Goal: Information Seeking & Learning: Compare options

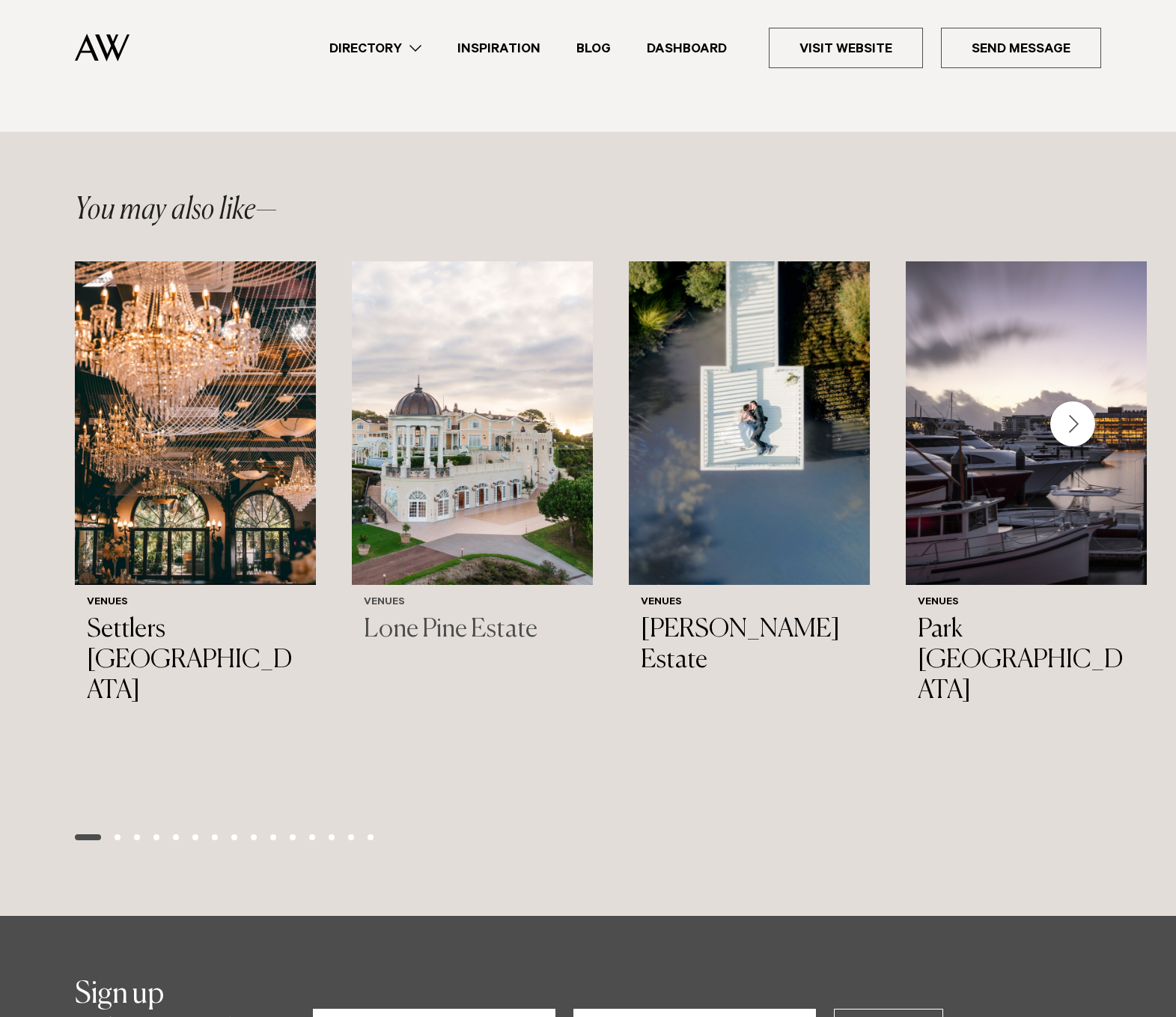
scroll to position [1897, 0]
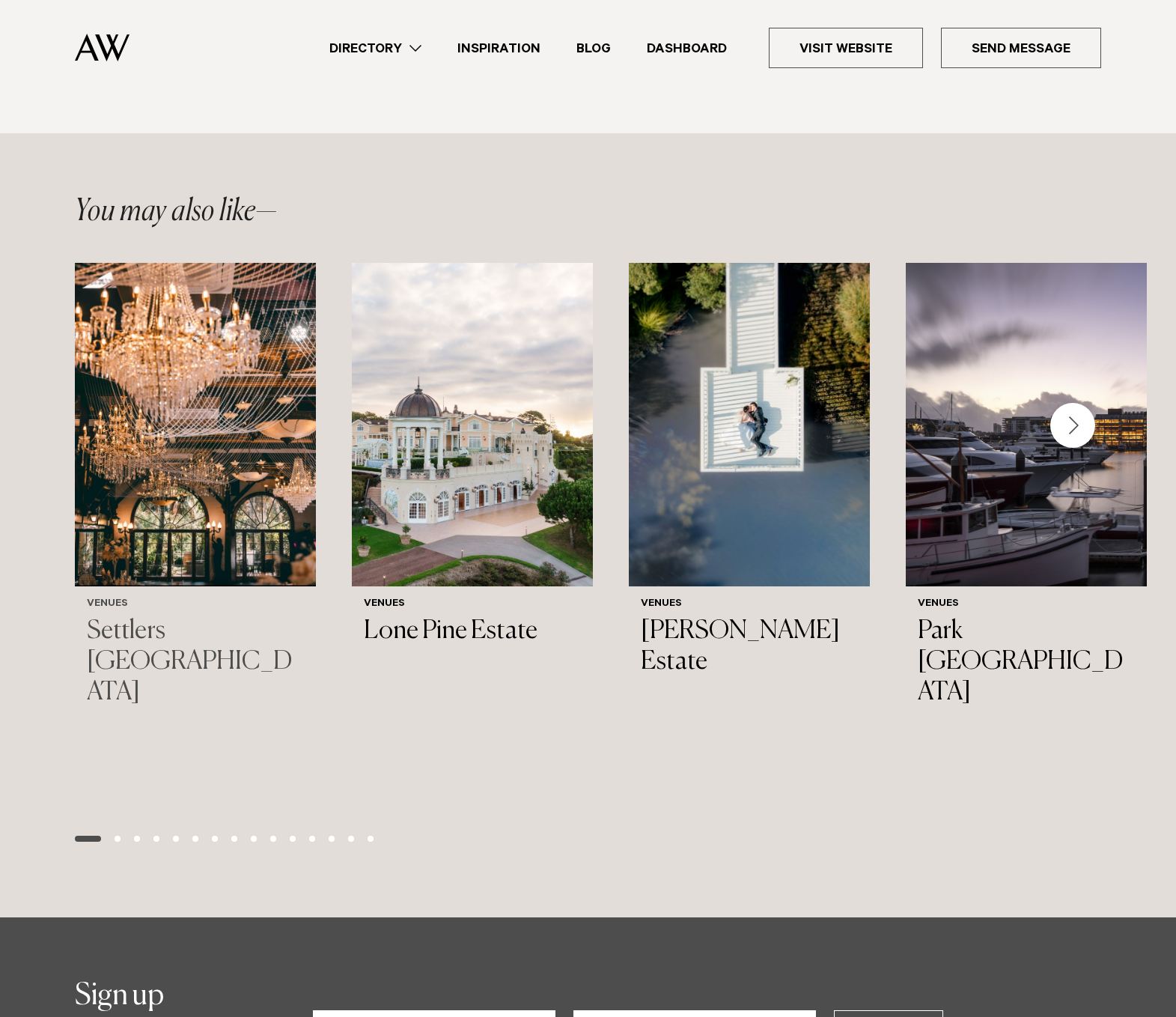
click at [245, 487] on img "1 / 44" at bounding box center [195, 425] width 241 height 323
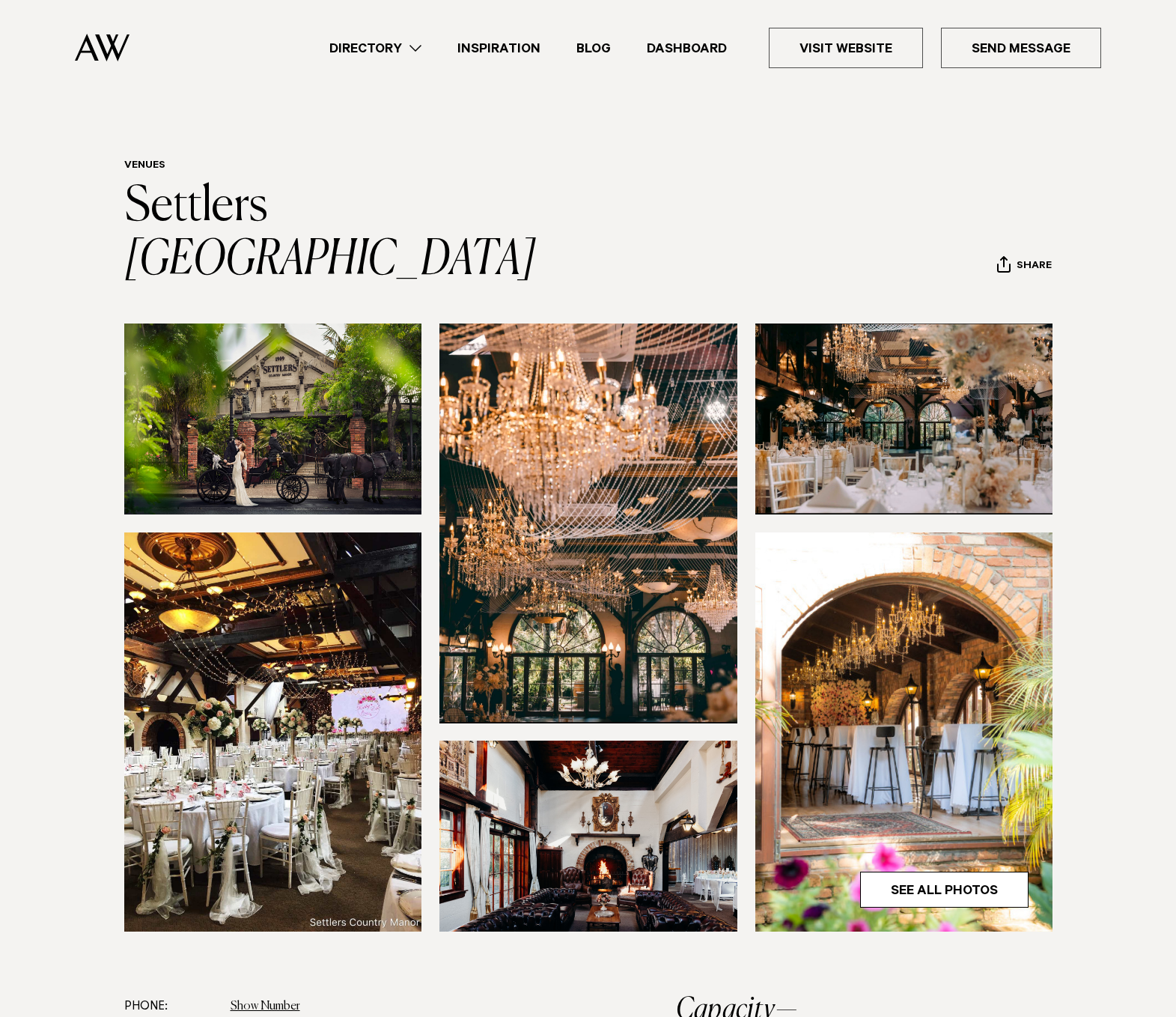
click at [621, 453] on img at bounding box center [588, 523] width 298 height 399
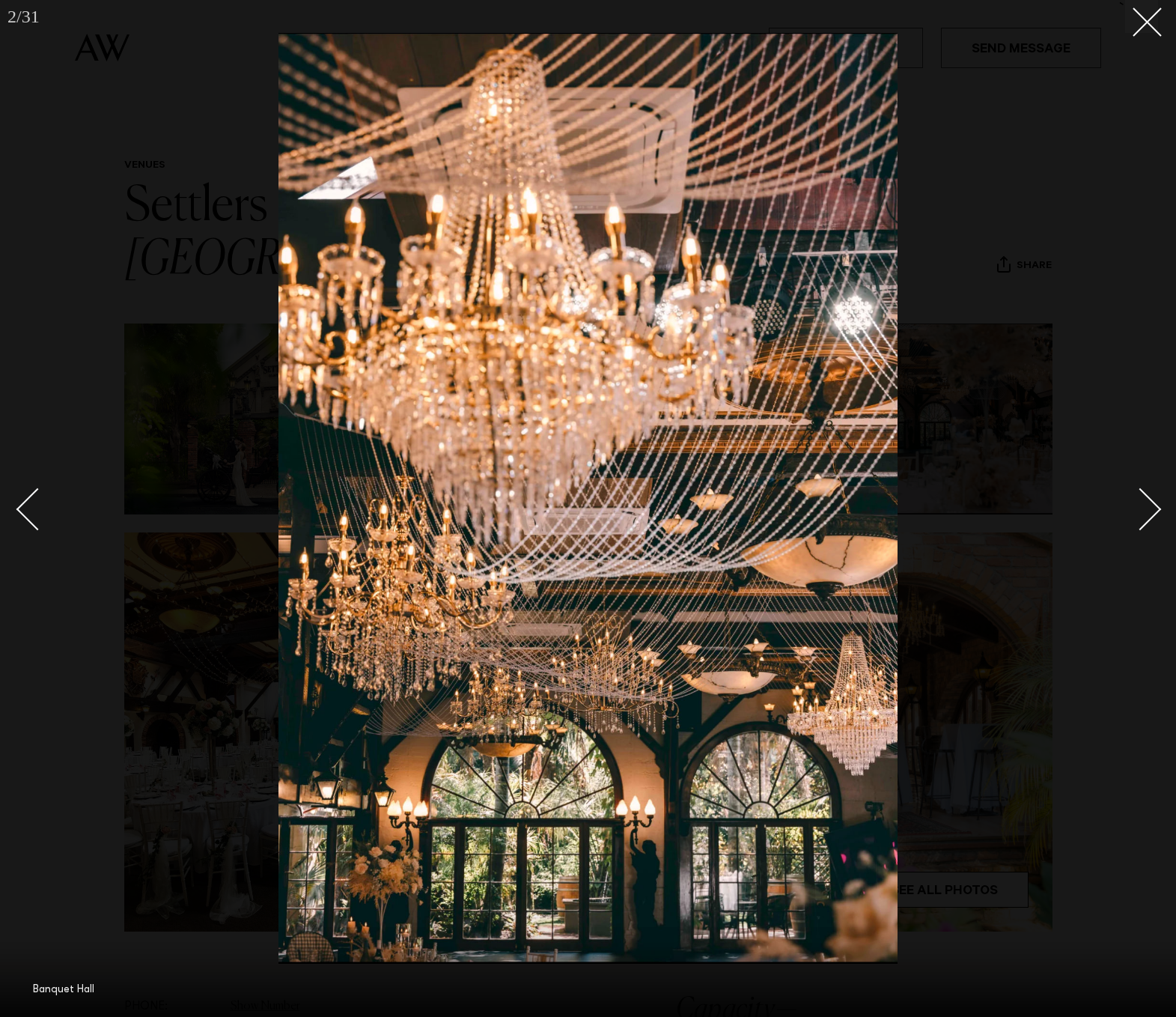
click at [1137, 499] on div "Next slide" at bounding box center [1140, 509] width 42 height 42
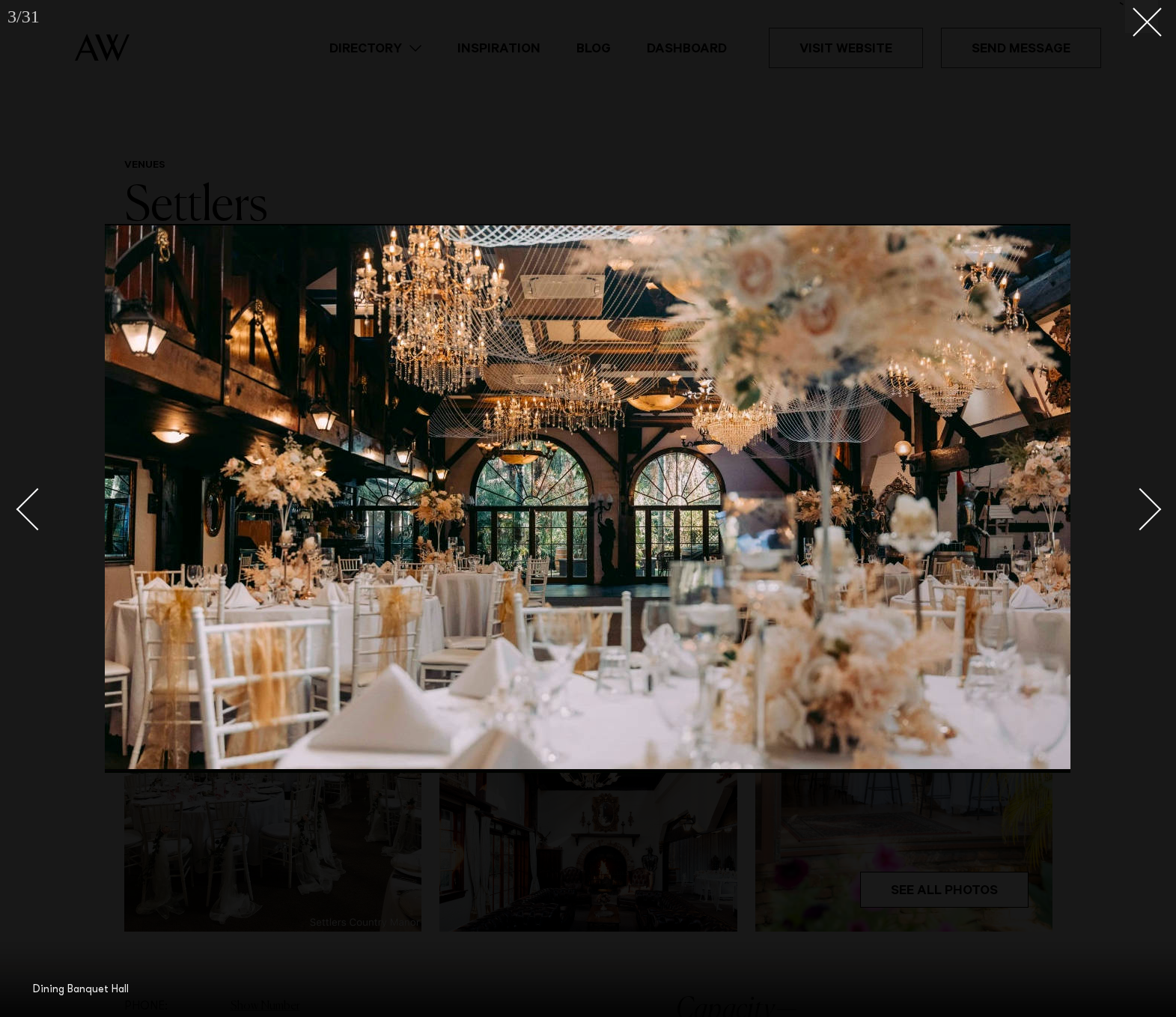
click at [1137, 499] on div "Next slide" at bounding box center [1140, 509] width 42 height 42
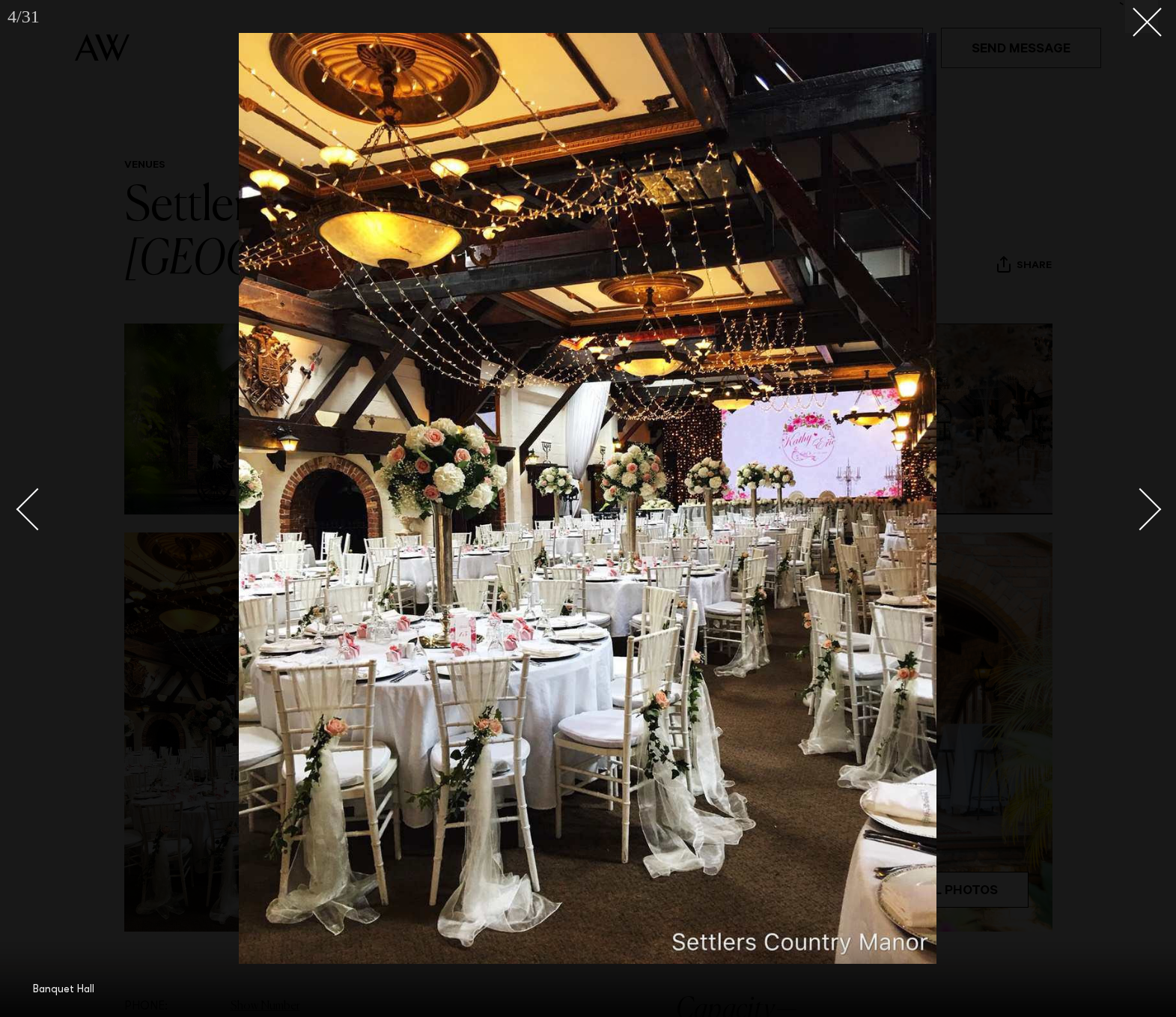
click at [1137, 499] on div "Next slide" at bounding box center [1140, 509] width 42 height 42
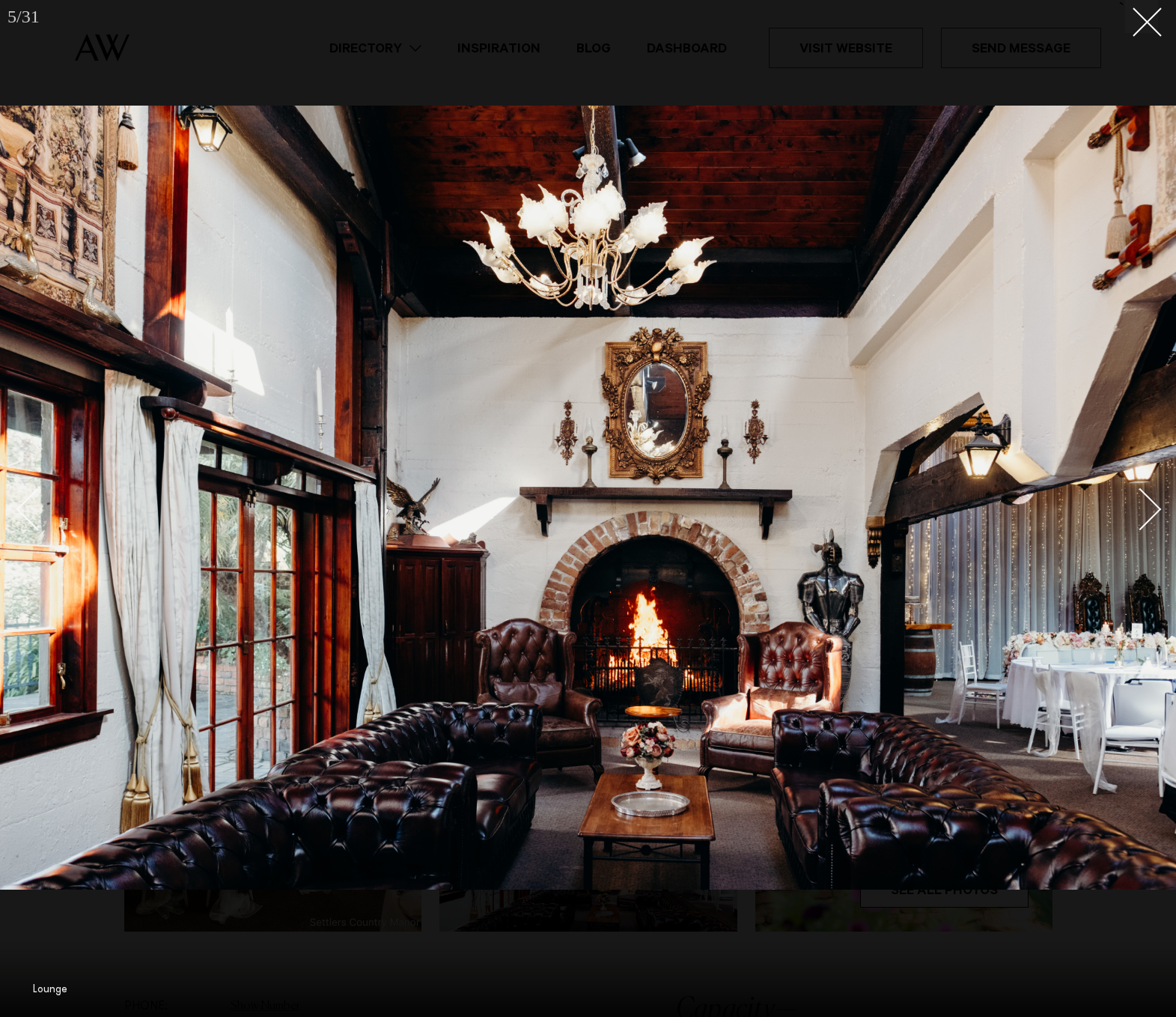
click at [1137, 499] on div "Next slide" at bounding box center [1140, 509] width 42 height 42
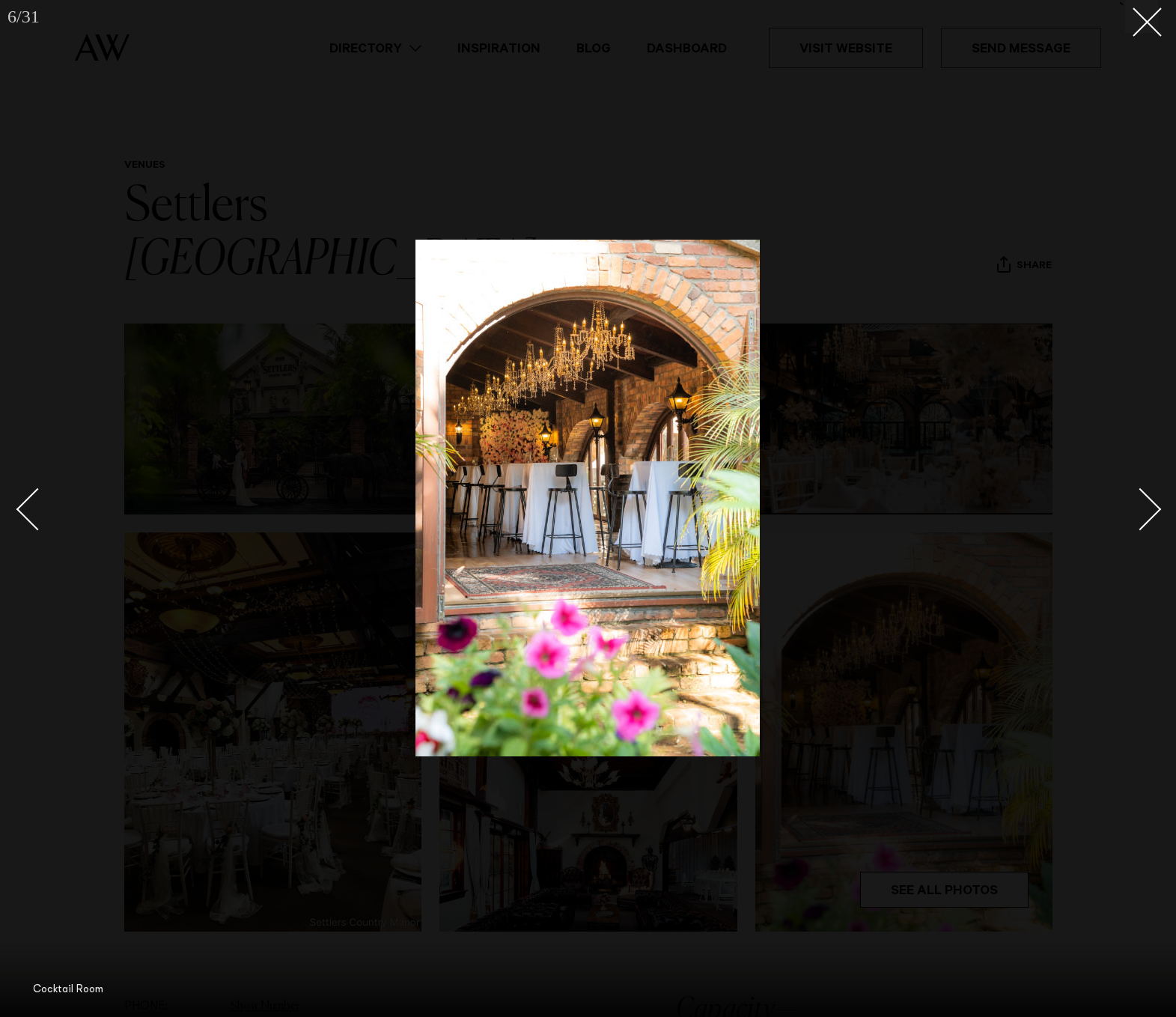
click at [1137, 499] on div "Next slide" at bounding box center [1140, 509] width 42 height 42
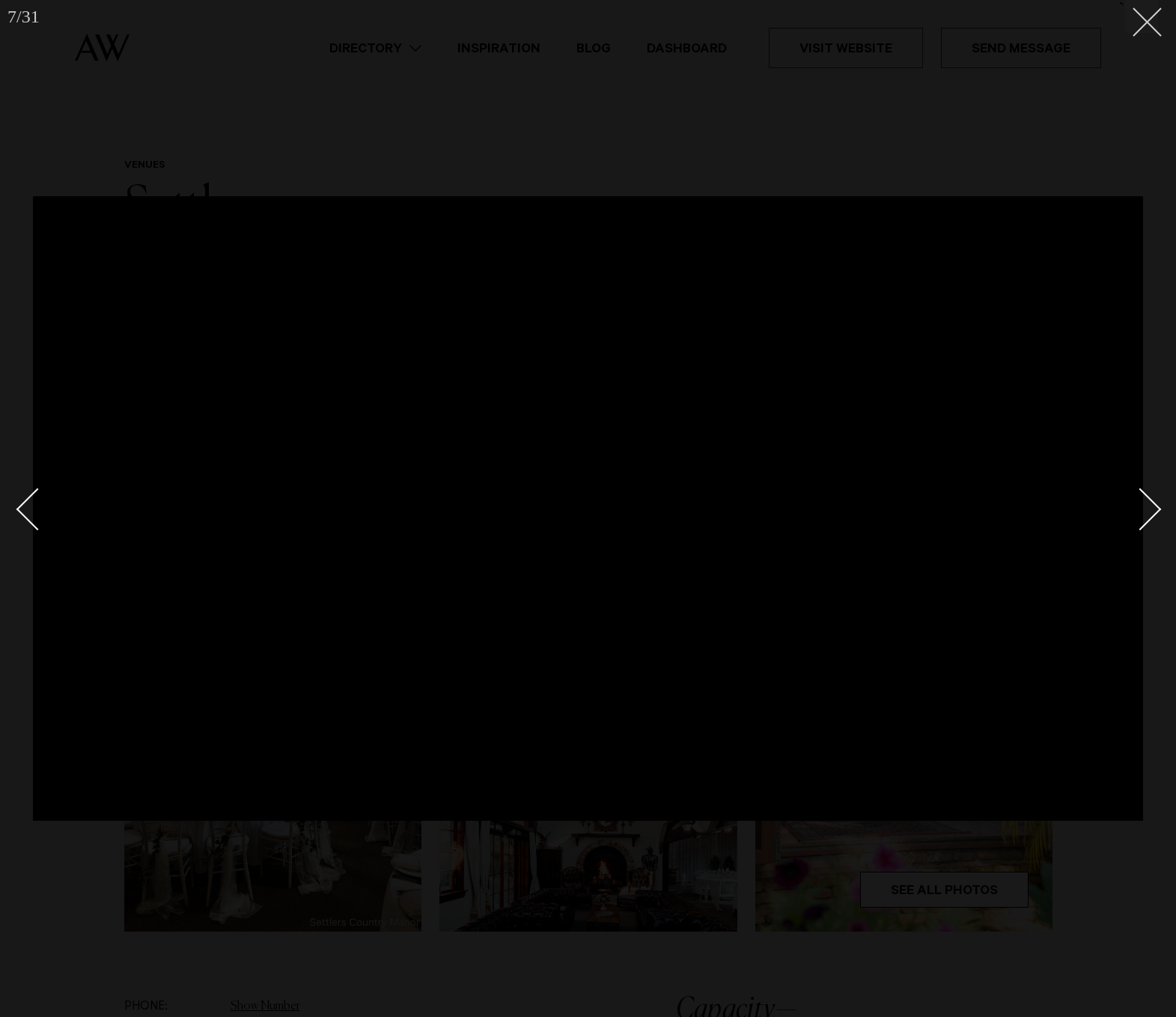
click at [1136, 26] on button at bounding box center [1141, 17] width 33 height 33
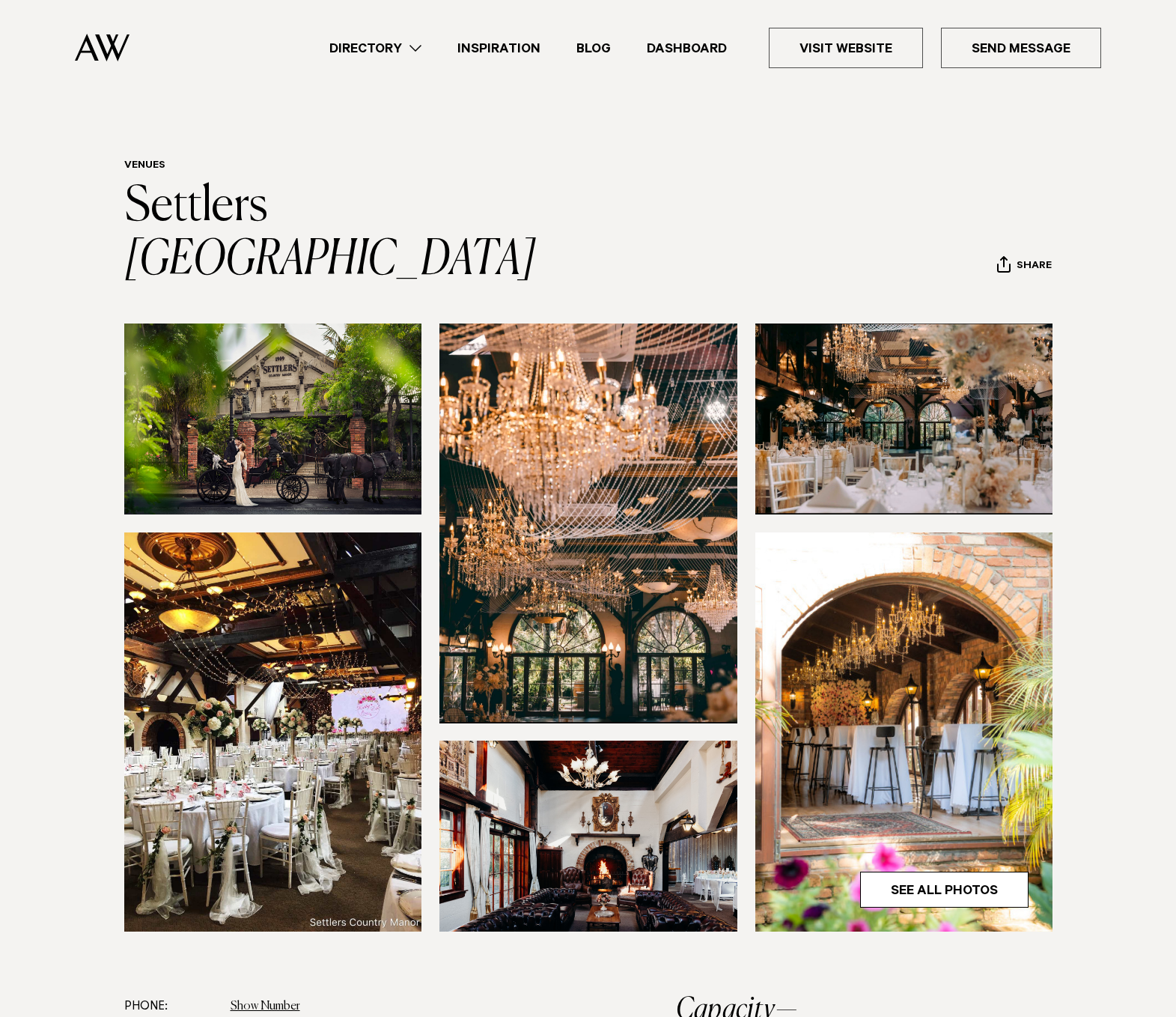
click at [377, 28] on ul "Directory Hair & Makeup Flowers Venues Cakes & Sweets" at bounding box center [705, 48] width 789 height 41
click at [371, 44] on link "Directory" at bounding box center [375, 48] width 128 height 20
